Goal: Task Accomplishment & Management: Manage account settings

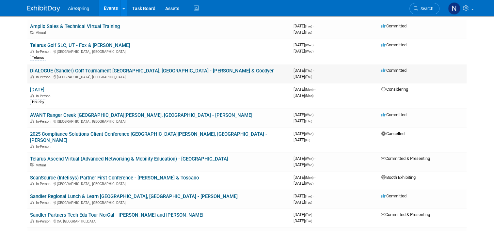
scroll to position [359, 0]
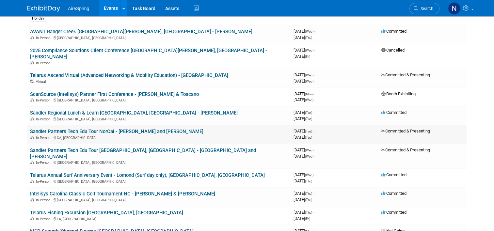
click at [119, 129] on link "Sandler Partners Tech Edu Tour NorCal - [PERSON_NAME] and [PERSON_NAME]" at bounding box center [116, 132] width 173 height 6
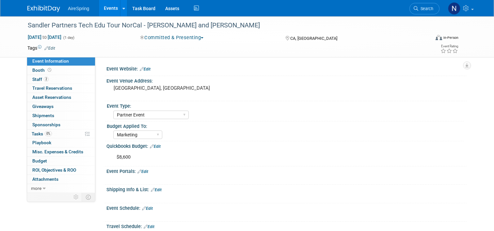
select select "Partner Event"
select select "Marketing"
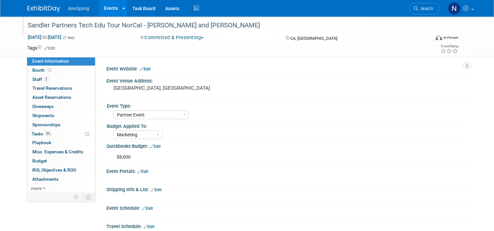
click at [212, 28] on div "Sandler Partners Tech Edu Tour NorCal - [PERSON_NAME] and [PERSON_NAME]" at bounding box center [223, 26] width 396 height 12
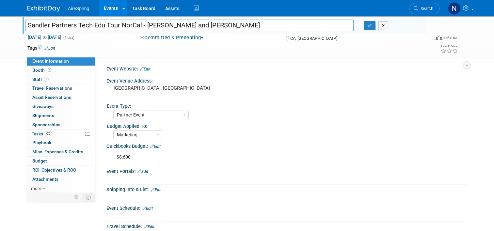
drag, startPoint x: 211, startPoint y: 26, endPoint x: 143, endPoint y: 23, distance: 67.9
click at [143, 23] on input "Sandler Partners Tech Edu Tour NorCal - [PERSON_NAME] and [PERSON_NAME]" at bounding box center [189, 25] width 328 height 11
type input "Sandler Partners Tech Edu Tour NorCal - Using Funds for a different Event that'…"
click at [370, 25] on icon "button" at bounding box center [369, 25] width 5 height 4
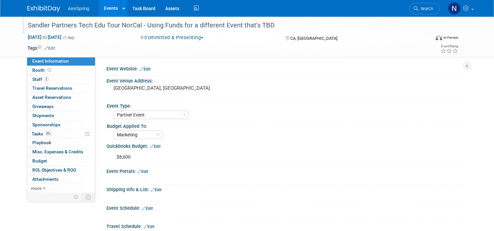
click at [179, 42] on div "Sep 9, 2025 to Sep 9, 2025 (1 day) Sep 9, 2025 to Sep 9, 2025 Committed & Prese…" at bounding box center [243, 39] width 441 height 10
drag, startPoint x: 179, startPoint y: 37, endPoint x: 180, endPoint y: 40, distance: 3.6
click at [179, 37] on button "Committed & Presenting" at bounding box center [172, 37] width 69 height 7
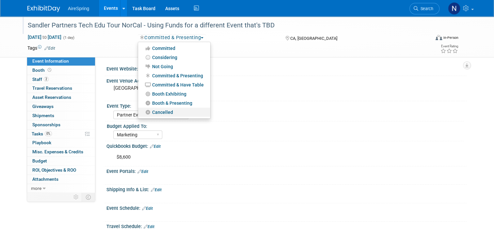
click at [181, 112] on link "Cancelled" at bounding box center [174, 112] width 72 height 9
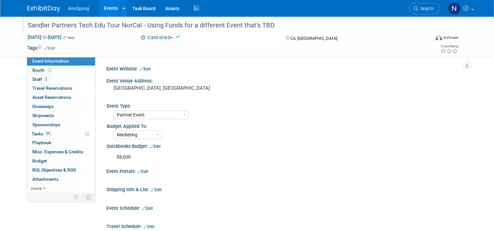
click at [170, 39] on button "Cancelled" at bounding box center [157, 37] width 38 height 7
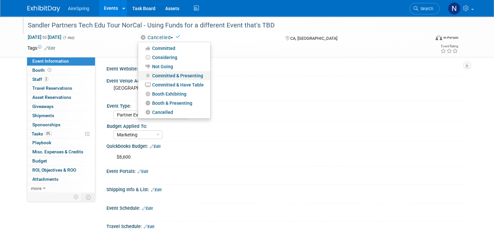
click at [171, 74] on link "Committed & Presenting" at bounding box center [174, 75] width 72 height 9
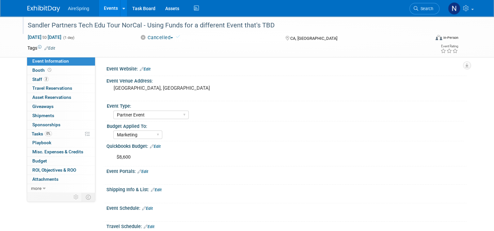
click at [171, 74] on div at bounding box center [286, 73] width 360 height 2
click at [170, 40] on button "Committed & Presenting" at bounding box center [173, 37] width 71 height 7
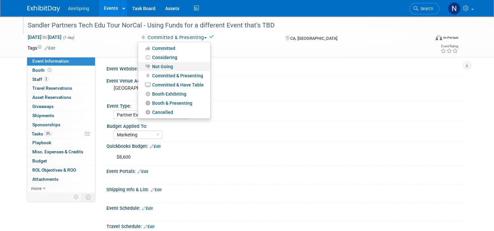
click at [169, 67] on link "Not Going" at bounding box center [174, 66] width 72 height 9
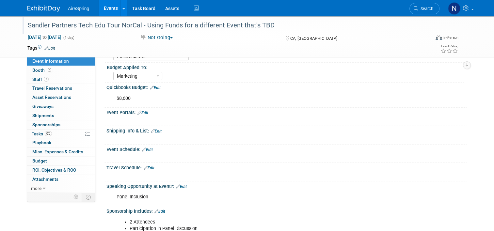
scroll to position [163, 0]
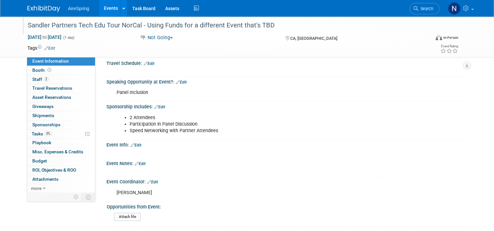
click at [136, 143] on link "Edit" at bounding box center [136, 145] width 11 height 5
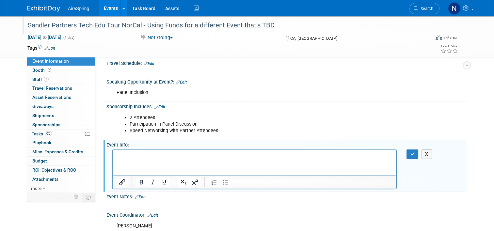
scroll to position [0, 0]
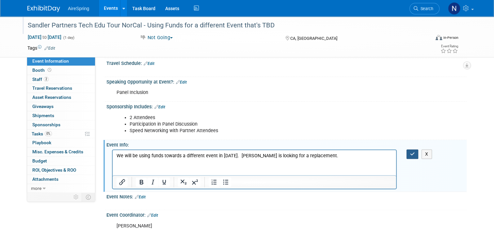
click at [414, 155] on button "button" at bounding box center [412, 153] width 12 height 9
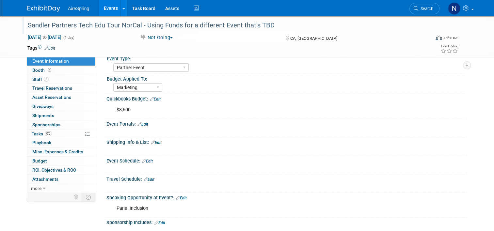
scroll to position [65, 0]
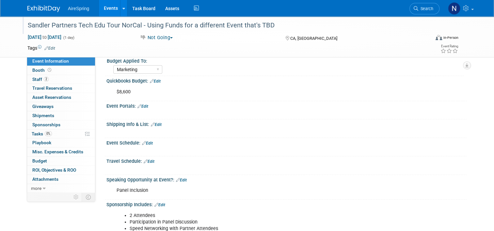
scroll to position [163, 0]
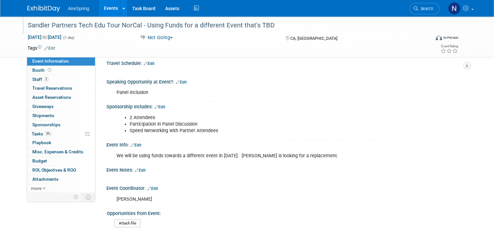
click at [107, 11] on link "Events" at bounding box center [111, 8] width 24 height 16
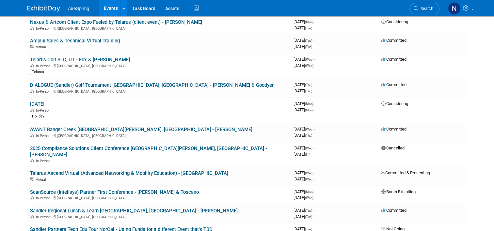
scroll to position [228, 0]
